Goal: Register for event/course

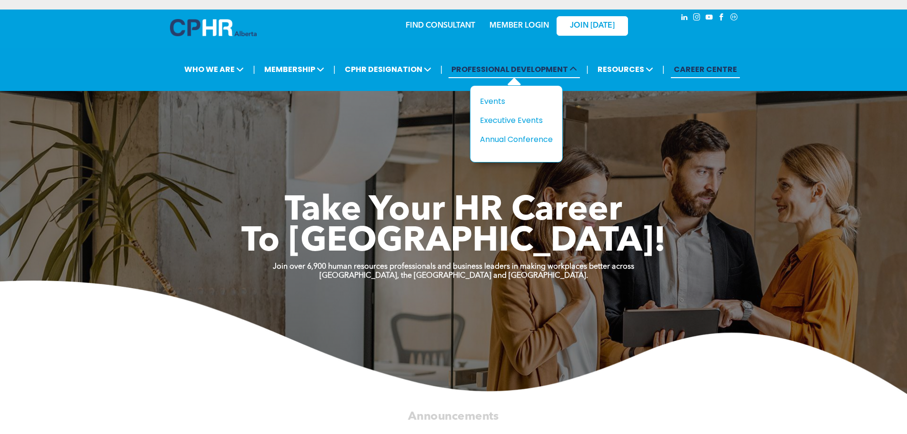
click at [566, 64] on span "PROFESSIONAL DEVELOPMENT" at bounding box center [514, 69] width 131 height 18
click at [554, 74] on span "PROFESSIONAL DEVELOPMENT" at bounding box center [514, 69] width 131 height 18
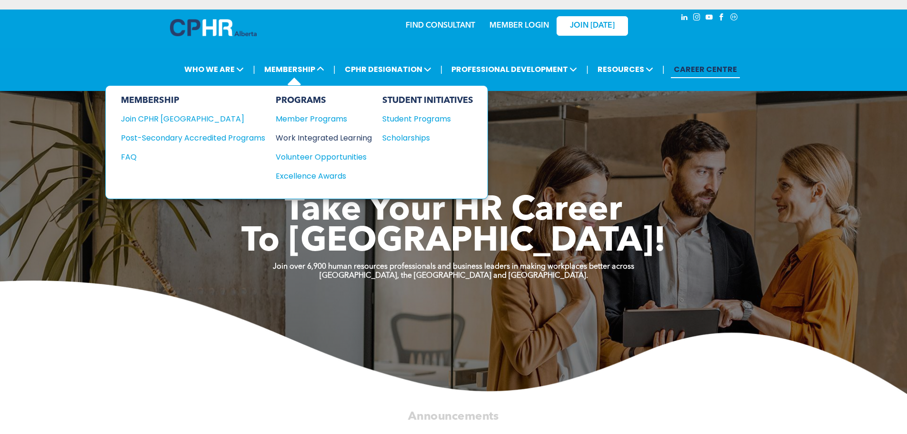
click at [328, 140] on div "Work Integrated Learning" at bounding box center [319, 138] width 87 height 12
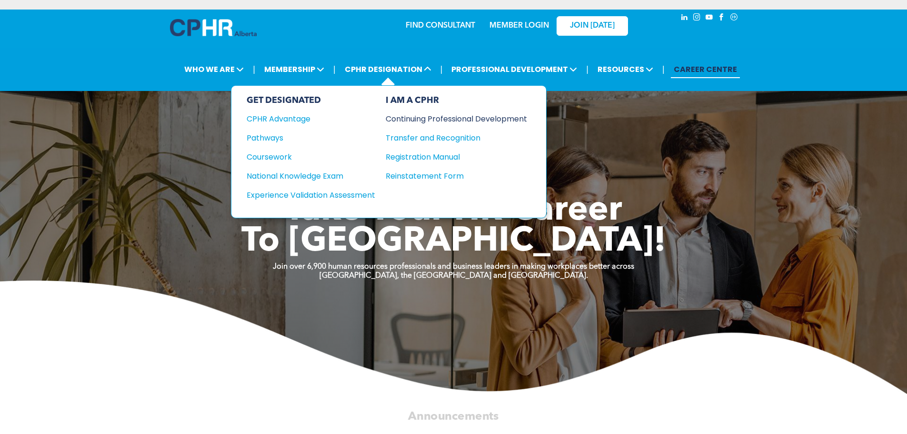
click at [462, 116] on div "Continuing Professional Development" at bounding box center [449, 119] width 127 height 12
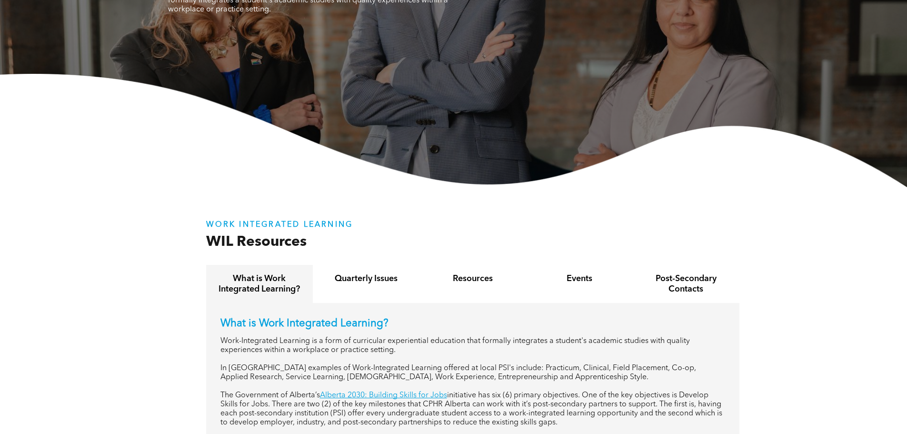
scroll to position [286, 0]
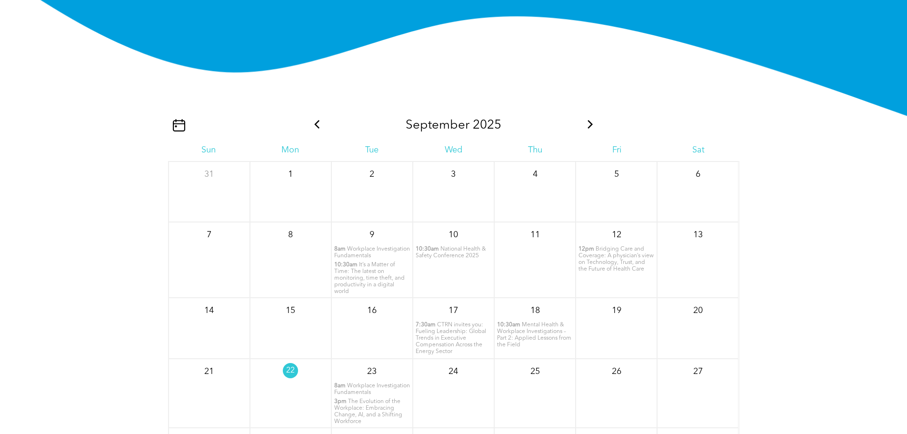
scroll to position [1143, 0]
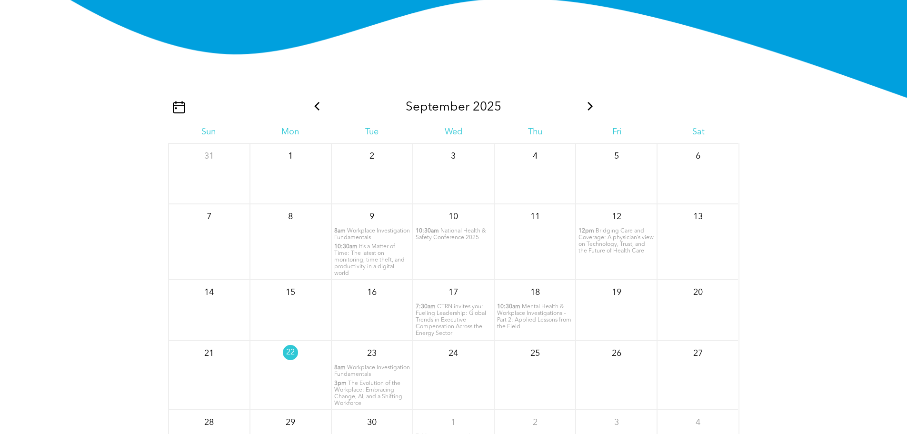
click at [356, 240] on span "Workplace Investigation Fundamentals" at bounding box center [372, 234] width 76 height 12
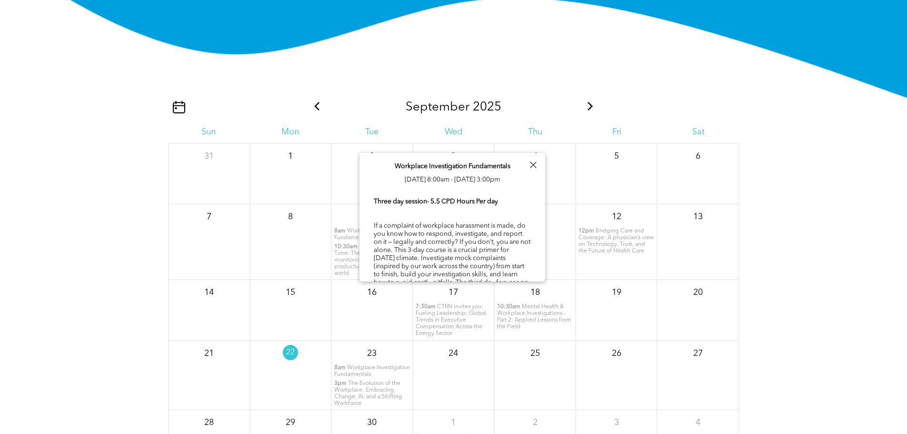
click at [828, 164] on div "[DATE] Sun Mon Tue Wed Thu Fri Sat 31 1 2 3 4" at bounding box center [453, 328] width 907 height 381
click at [529, 163] on div at bounding box center [533, 165] width 13 height 13
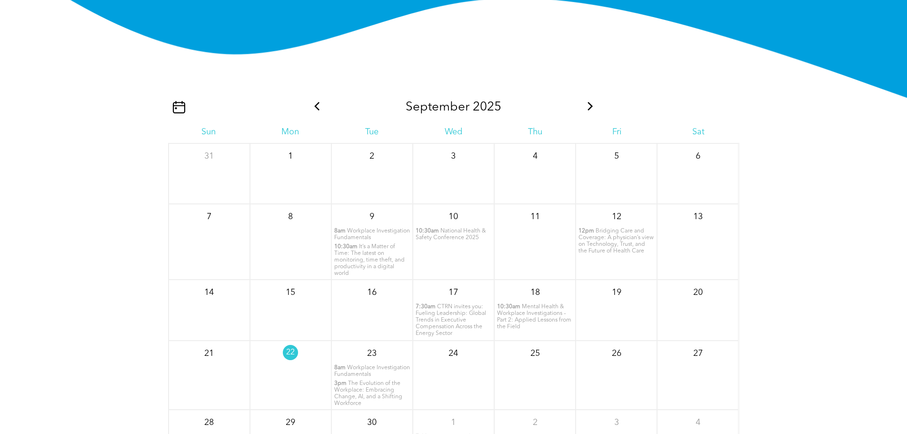
click at [591, 110] on icon at bounding box center [590, 106] width 5 height 9
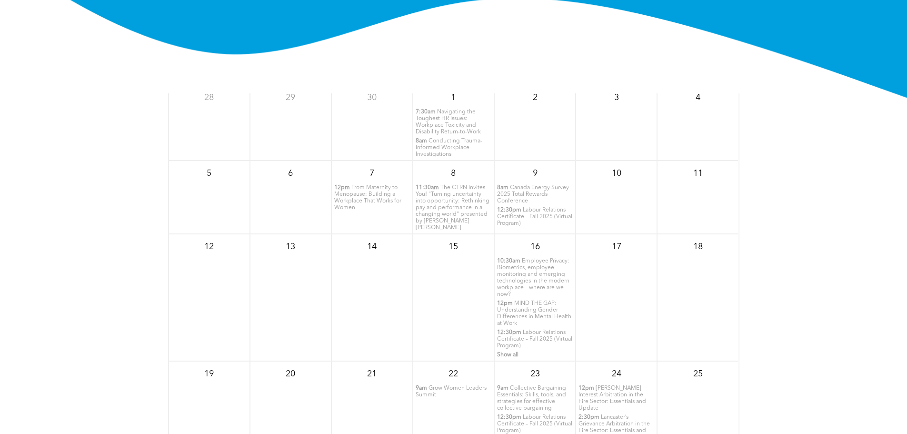
scroll to position [0, 0]
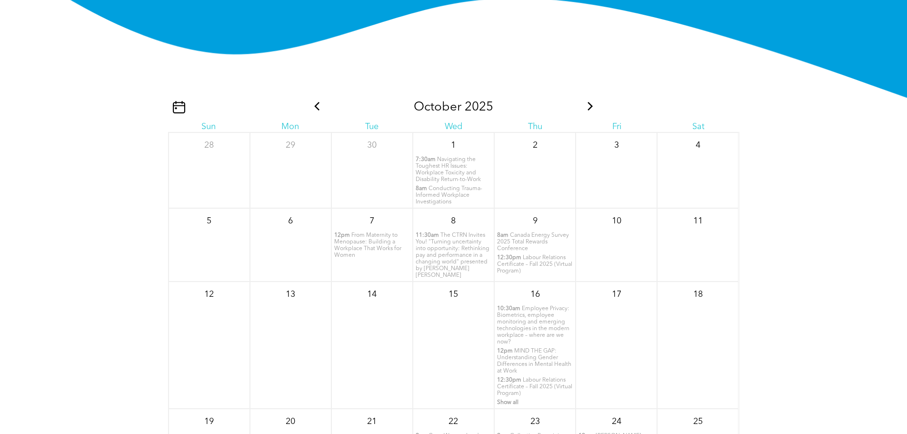
click at [584, 110] on icon at bounding box center [590, 106] width 12 height 9
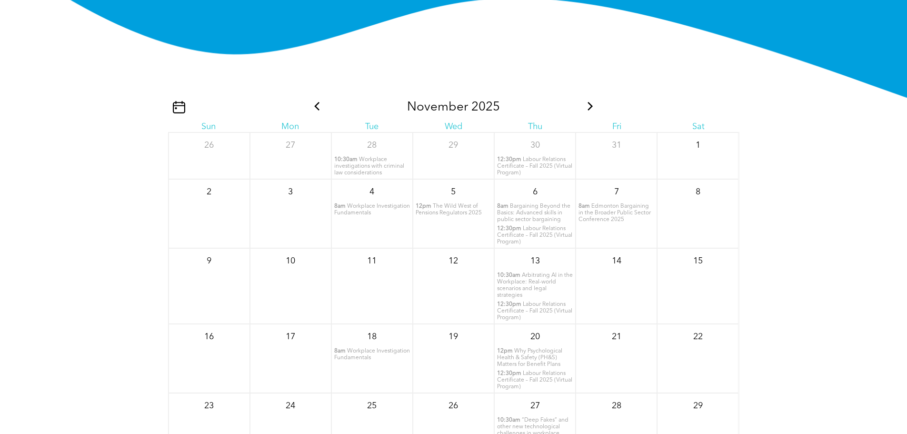
click at [317, 110] on icon at bounding box center [317, 106] width 12 height 9
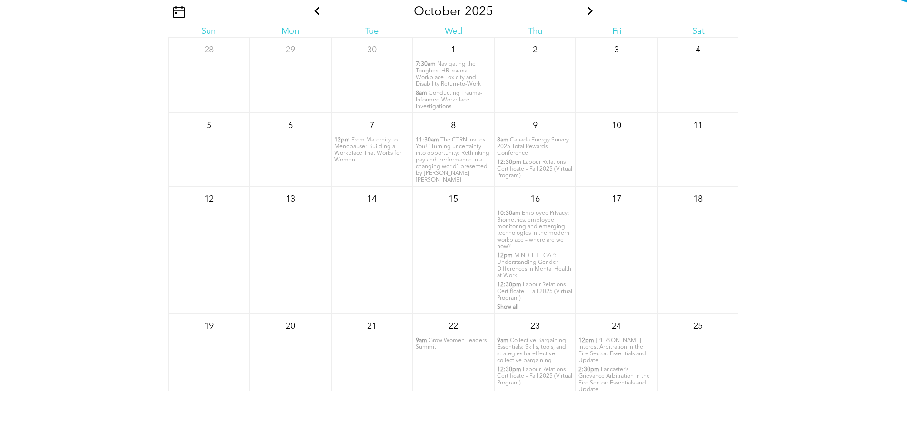
click at [313, 15] on icon at bounding box center [317, 11] width 12 height 9
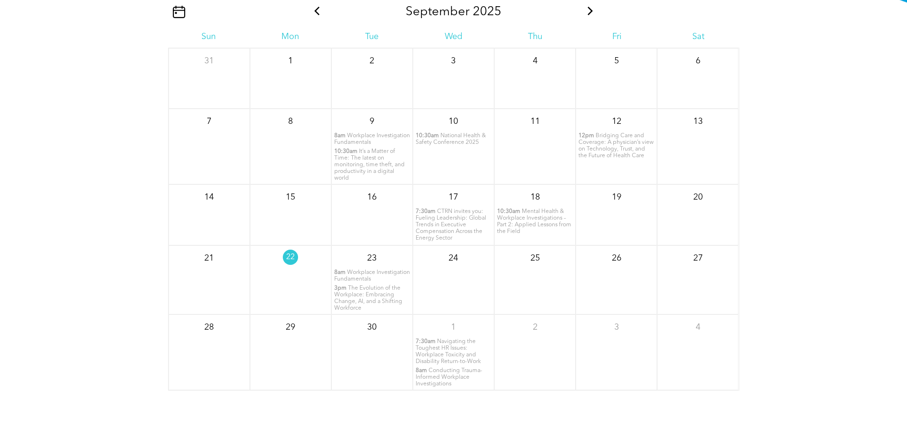
click at [590, 15] on icon at bounding box center [590, 11] width 12 height 9
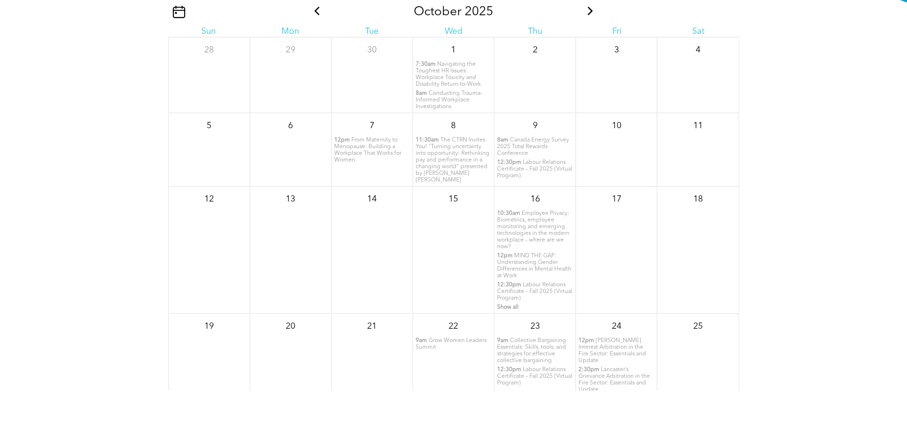
click at [584, 15] on icon at bounding box center [590, 11] width 12 height 9
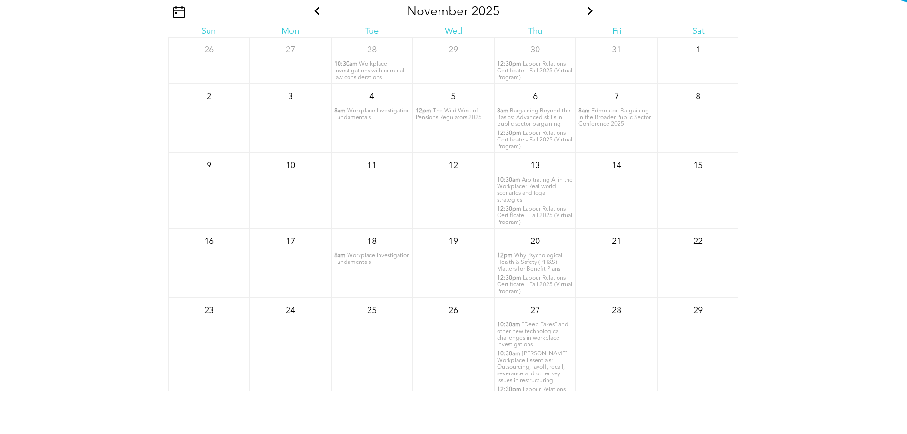
click at [584, 15] on icon at bounding box center [590, 11] width 12 height 9
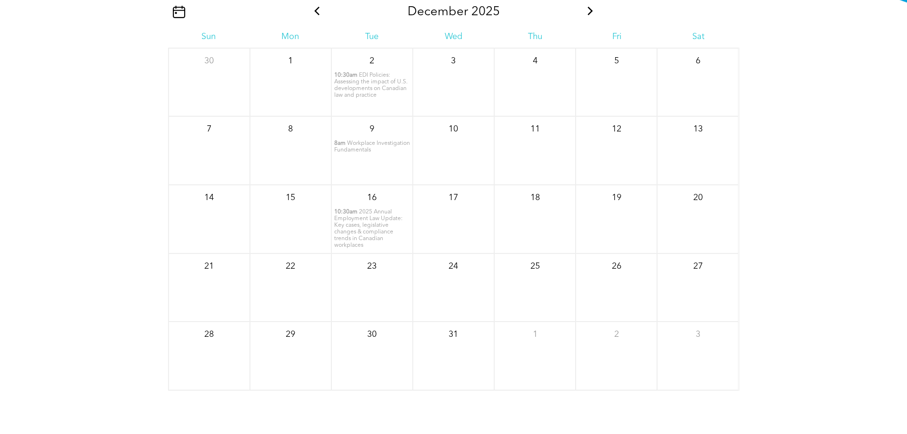
click at [317, 15] on icon at bounding box center [317, 11] width 12 height 9
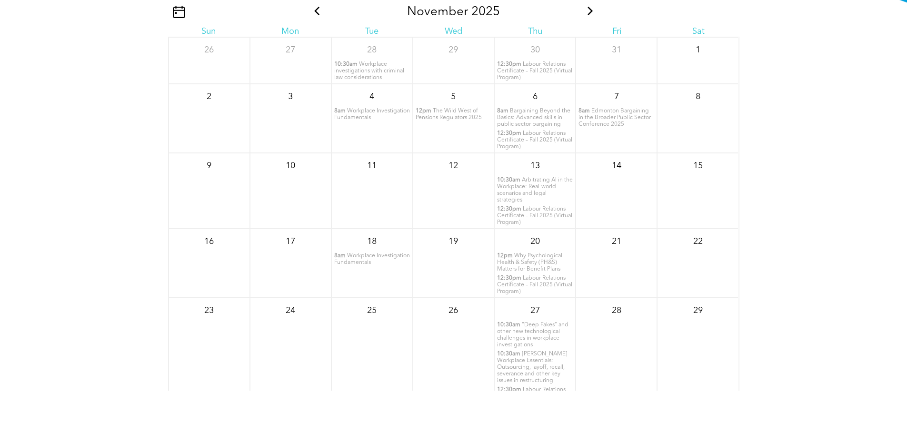
click at [342, 114] on span "8am" at bounding box center [339, 111] width 11 height 7
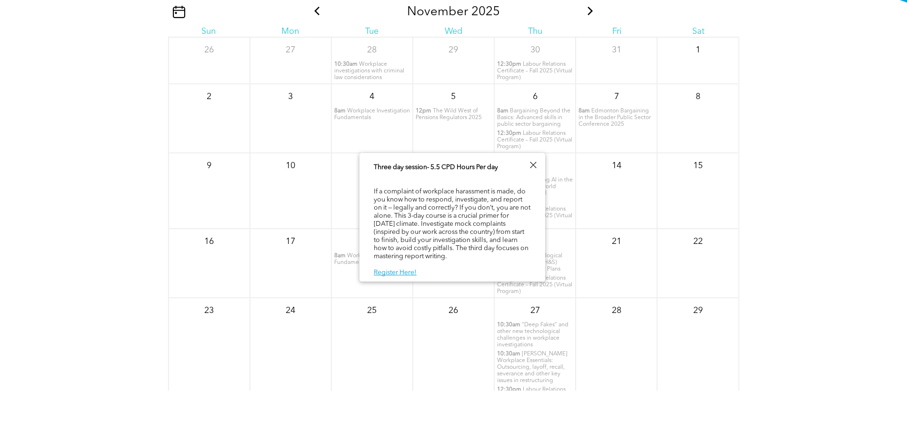
scroll to position [49, 0]
click at [400, 271] on link "Register Here!" at bounding box center [395, 272] width 43 height 7
click at [532, 164] on div at bounding box center [533, 165] width 13 height 13
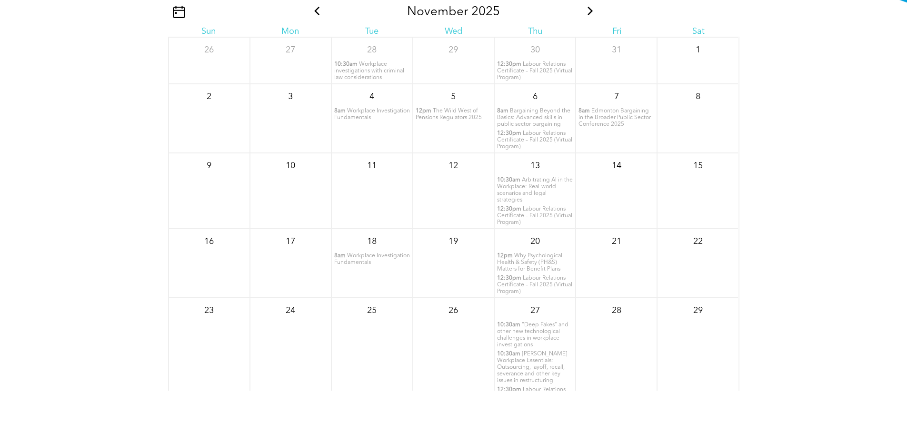
click at [363, 80] on span "Workplace investigations with criminal law considerations" at bounding box center [369, 70] width 70 height 19
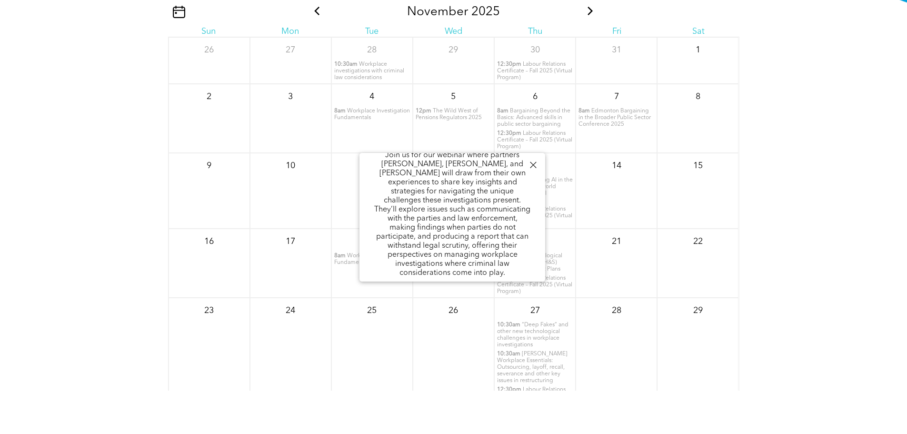
scroll to position [178, 0]
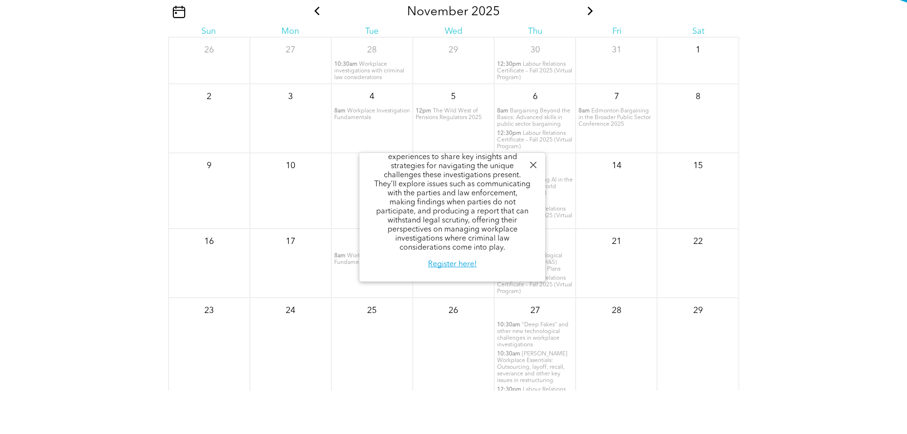
click at [533, 168] on div at bounding box center [533, 165] width 13 height 13
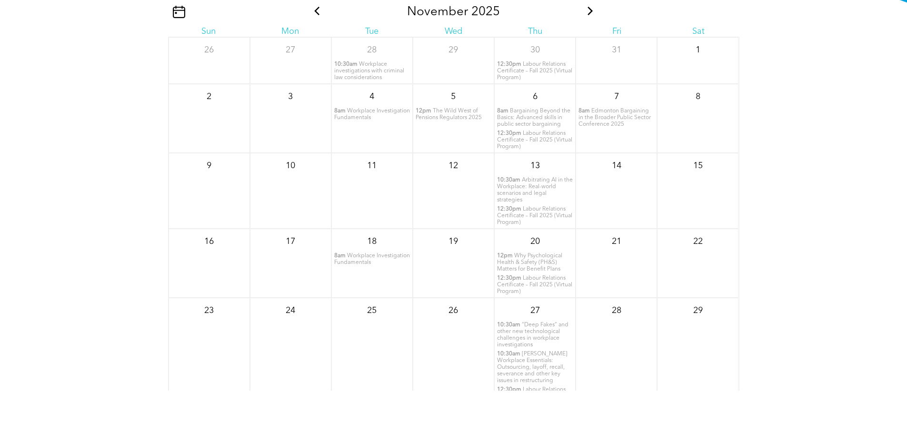
click at [523, 225] on span "Labour Relations Certificate – Fall 2025 (Virtual Program)" at bounding box center [534, 215] width 75 height 19
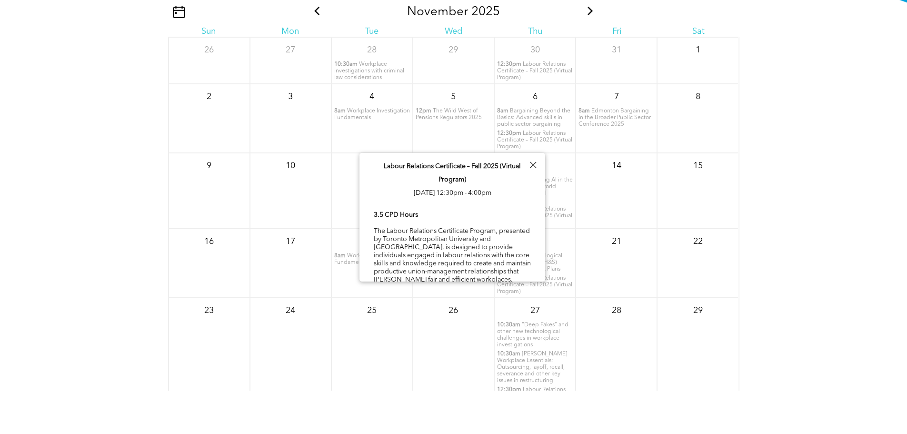
scroll to position [26, 0]
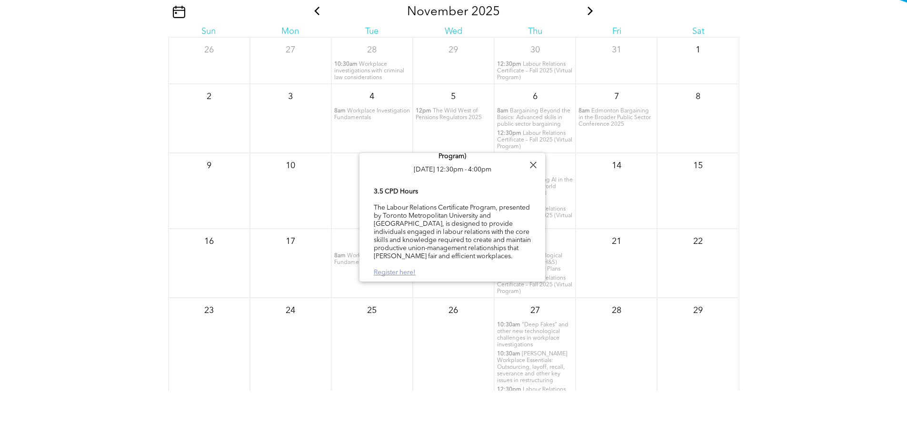
click at [396, 274] on link "Register here!" at bounding box center [395, 272] width 42 height 7
click at [535, 165] on div at bounding box center [533, 165] width 13 height 13
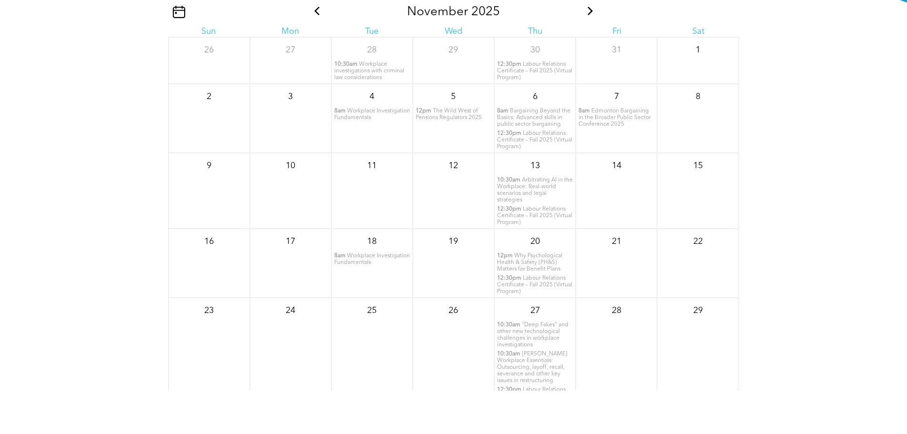
click at [522, 368] on span "[PERSON_NAME] Workplace Essentials: Outsourcing, layoff, recall, severance and …" at bounding box center [532, 367] width 70 height 32
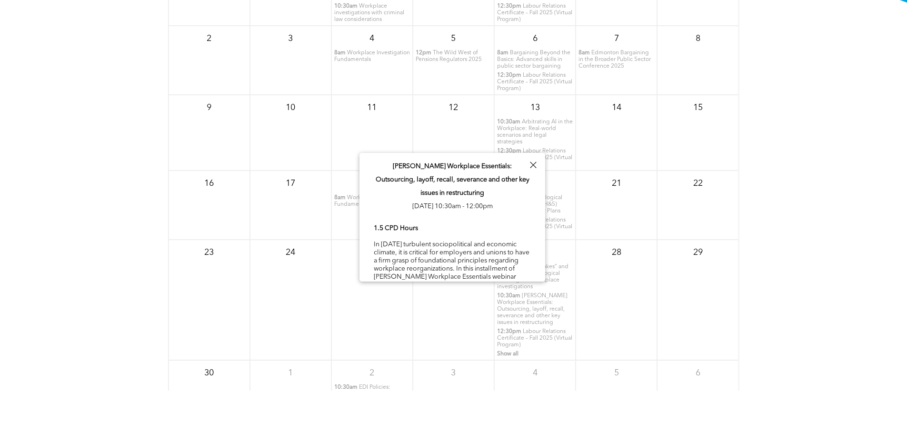
scroll to position [81, 0]
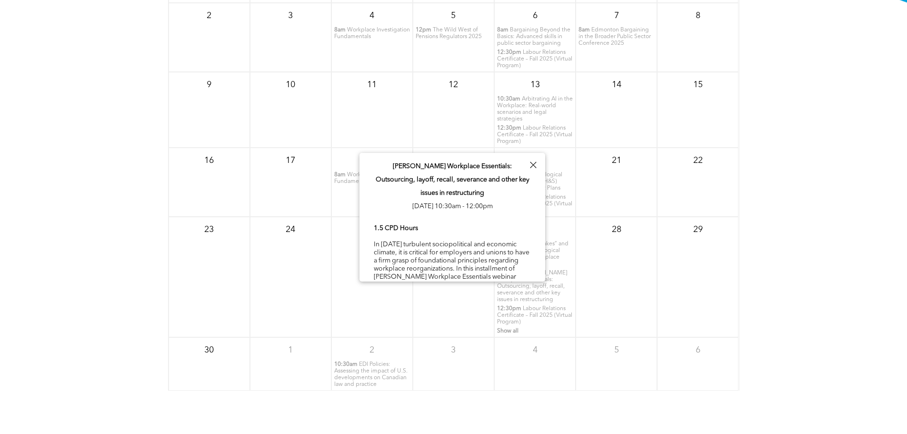
click at [536, 164] on div at bounding box center [533, 165] width 13 height 13
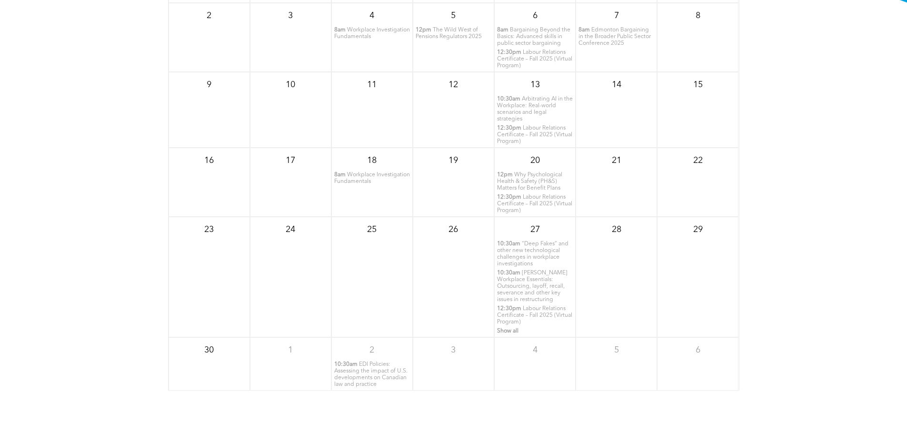
click at [352, 40] on span "Workplace Investigation Fundamentals" at bounding box center [372, 33] width 76 height 12
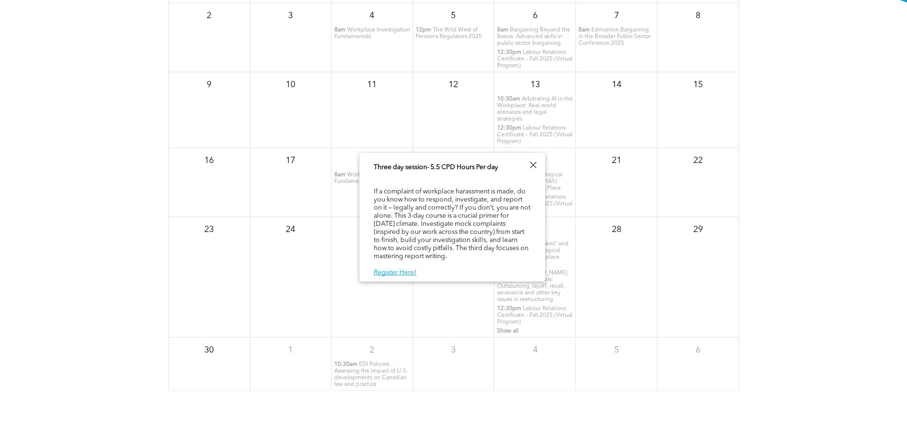
scroll to position [49, 0]
click at [400, 273] on link "Register Here!" at bounding box center [395, 272] width 43 height 7
click at [813, 100] on div "[DATE] Sun Mon Tue Wed Thu Fri Sat 26 27 28 10:30am Workplace investigations wi…" at bounding box center [453, 233] width 907 height 381
click at [535, 166] on div at bounding box center [533, 165] width 13 height 13
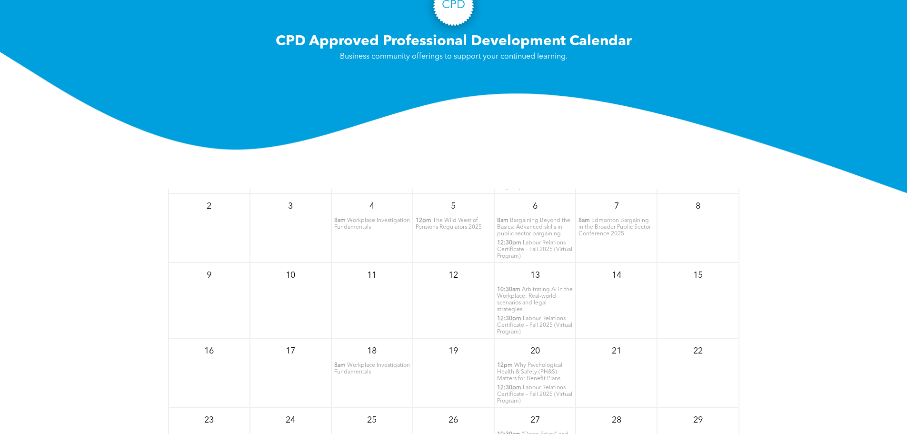
scroll to position [0, 0]
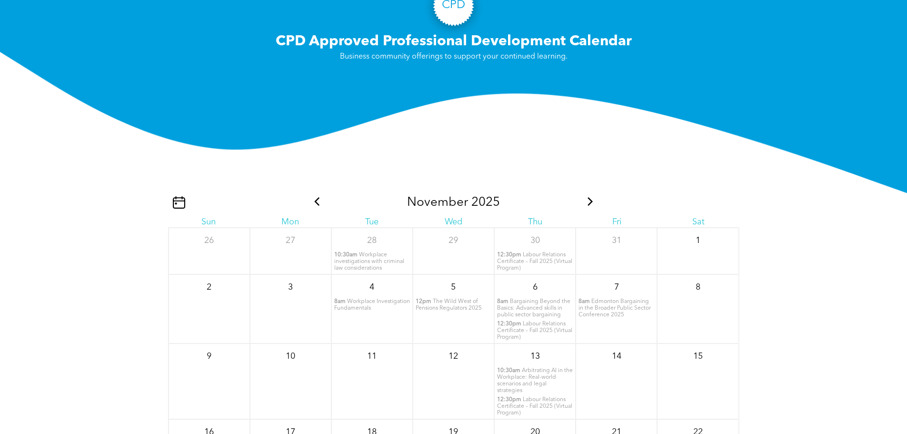
click at [585, 206] on icon at bounding box center [590, 201] width 12 height 9
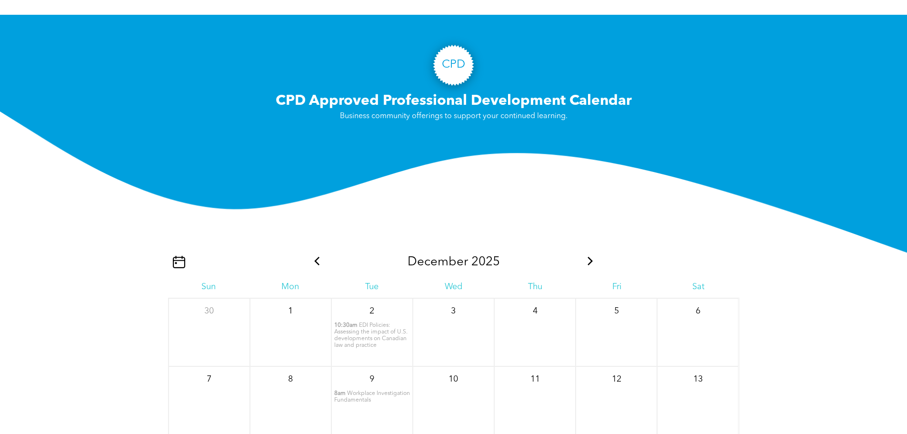
scroll to position [1143, 0]
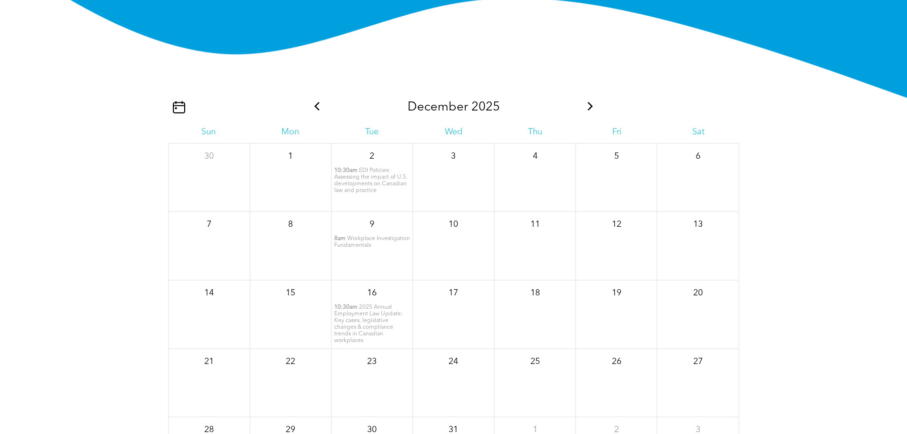
click at [592, 110] on icon at bounding box center [590, 106] width 12 height 9
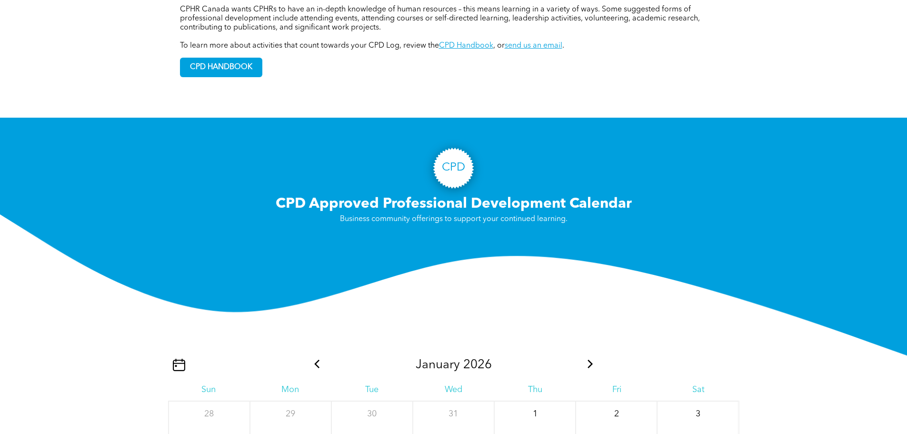
scroll to position [857, 0]
